Goal: Transaction & Acquisition: Purchase product/service

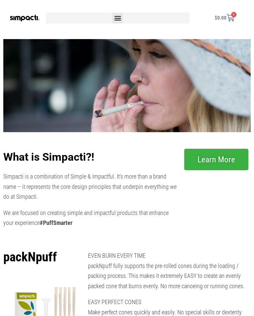
click at [120, 21] on icon "Menu Toggle" at bounding box center [117, 17] width 7 height 7
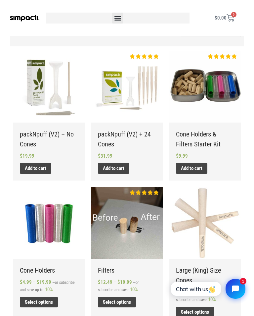
click at [28, 137] on h2 "packNpuff (V2) – No Cones" at bounding box center [49, 139] width 58 height 20
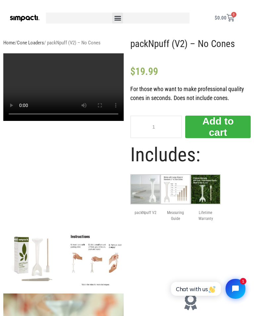
click at [116, 19] on icon "Menu Toggle" at bounding box center [117, 17] width 7 height 7
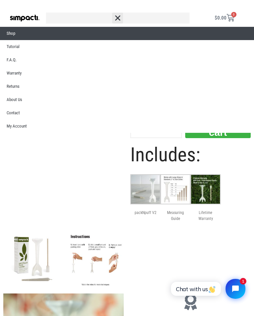
click at [9, 32] on link "Shop" at bounding box center [127, 33] width 254 height 13
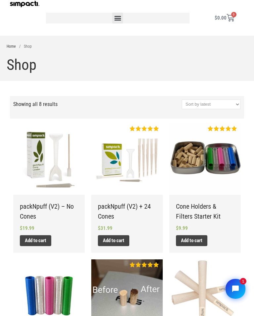
scroll to position [56, 0]
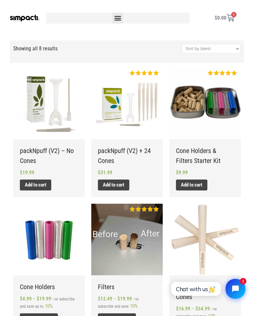
click at [112, 152] on h2 "packNpuff (V2) + 24 Cones" at bounding box center [127, 156] width 58 height 20
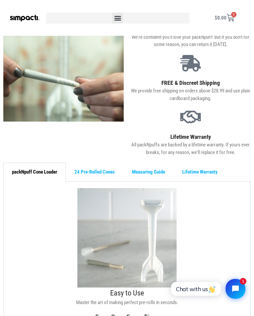
scroll to position [246, 0]
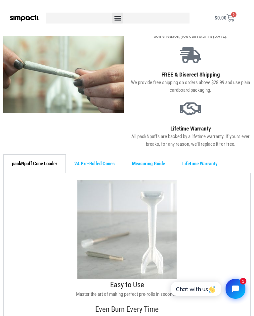
click at [89, 167] on div "24 Pre-Rolled Cones" at bounding box center [95, 163] width 58 height 19
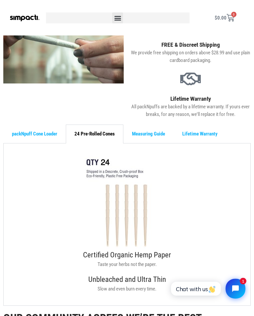
scroll to position [275, 0]
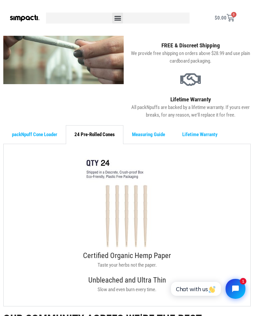
click at [151, 139] on div "Measuring Guide" at bounding box center [148, 134] width 50 height 19
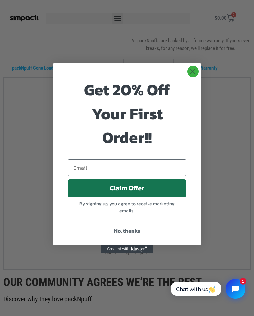
scroll to position [332, 0]
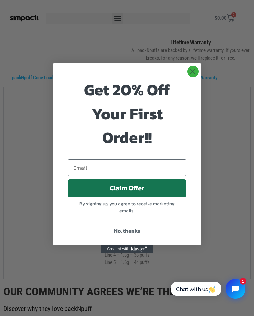
click at [193, 73] on circle "Close dialog" at bounding box center [193, 71] width 11 height 11
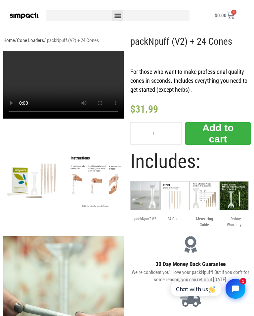
scroll to position [0, 0]
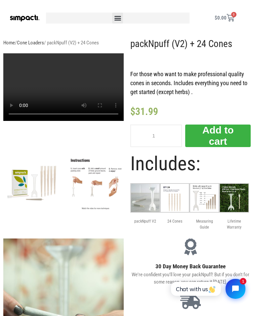
click at [118, 17] on icon "Menu Toggle" at bounding box center [117, 17] width 7 height 7
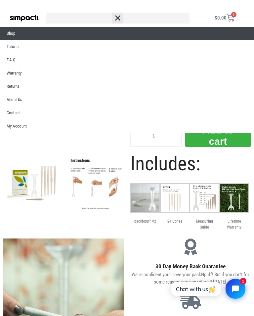
click at [7, 36] on link "Shop" at bounding box center [127, 33] width 254 height 13
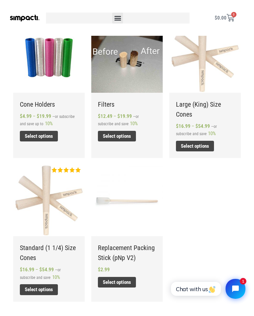
scroll to position [230, 0]
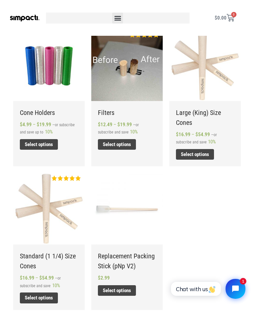
click at [207, 112] on h2 "Large (King) Size Cones" at bounding box center [205, 118] width 58 height 20
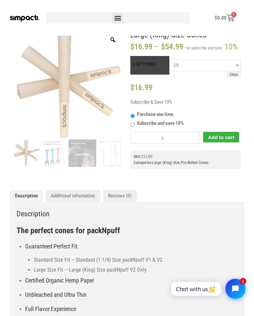
scroll to position [67, 0]
click at [50, 153] on img at bounding box center [55, 154] width 28 height 28
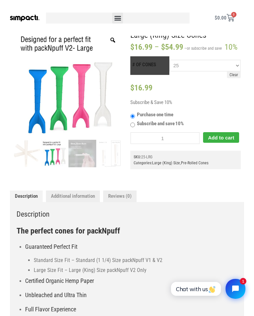
click at [78, 152] on img at bounding box center [83, 154] width 28 height 28
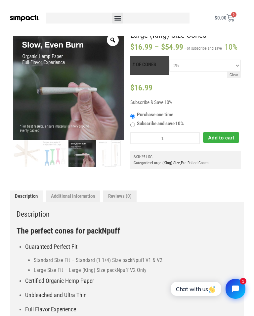
click at [108, 152] on img at bounding box center [110, 154] width 28 height 28
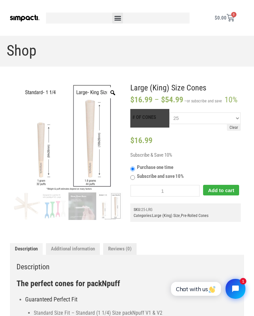
scroll to position [0, 0]
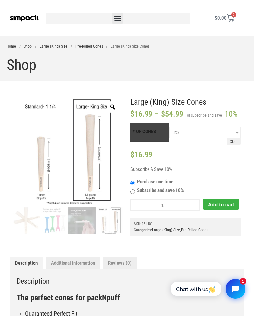
click at [118, 20] on icon "Menu Toggle" at bounding box center [117, 17] width 7 height 7
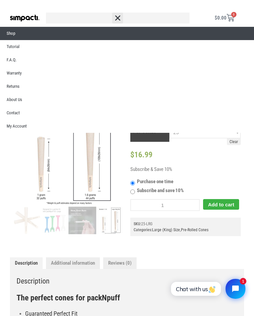
click at [9, 33] on link "Shop" at bounding box center [127, 33] width 254 height 13
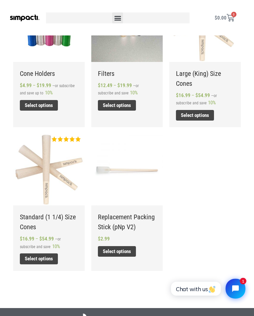
scroll to position [270, 0]
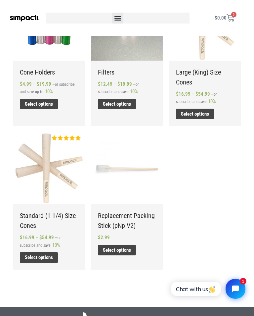
click at [44, 166] on img at bounding box center [48, 167] width 71 height 71
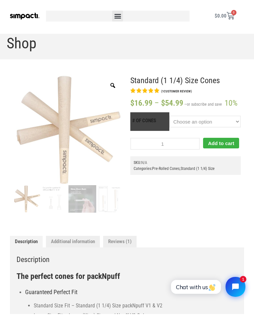
scroll to position [32, 0]
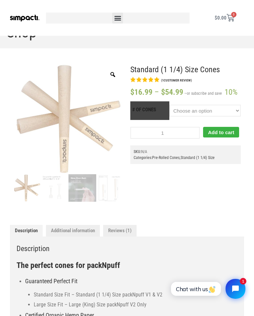
click at [110, 186] on img at bounding box center [110, 188] width 28 height 28
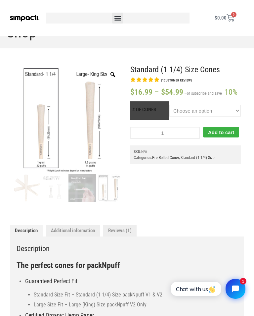
click at [50, 189] on img at bounding box center [55, 188] width 28 height 28
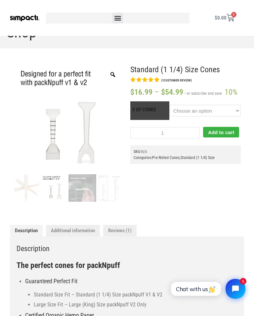
click at [78, 191] on img at bounding box center [83, 188] width 28 height 28
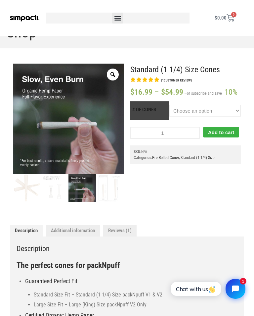
click at [103, 188] on img at bounding box center [110, 188] width 28 height 28
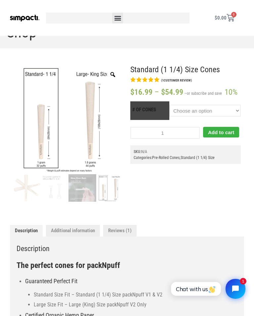
click at [24, 186] on img at bounding box center [27, 188] width 28 height 28
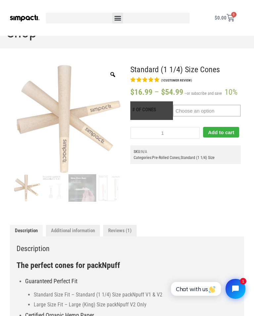
click at [225, 112] on select "Choose an option 25 50 100 200" at bounding box center [207, 111] width 68 height 12
select select "25"
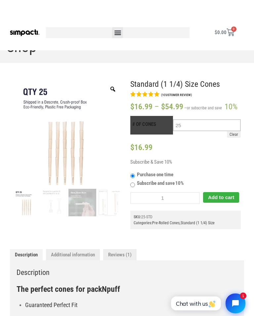
scroll to position [0, 0]
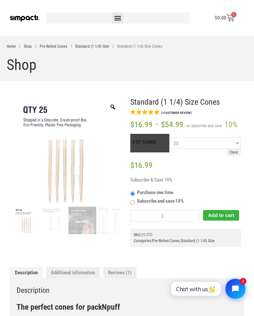
click at [117, 20] on icon "Menu Toggle" at bounding box center [117, 17] width 7 height 7
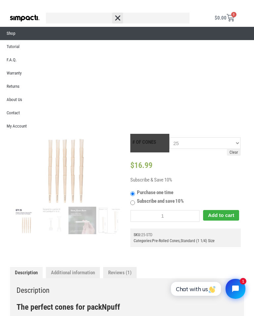
click at [6, 37] on link "Shop" at bounding box center [127, 33] width 254 height 13
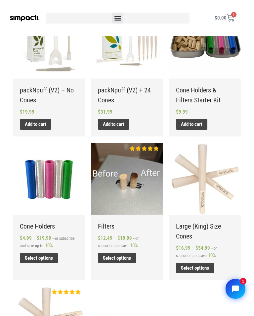
click at [187, 227] on h2 "Large (King) Size Cones" at bounding box center [205, 231] width 58 height 20
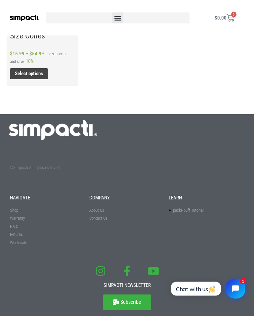
scroll to position [594, 0]
